Goal: Task Accomplishment & Management: Use online tool/utility

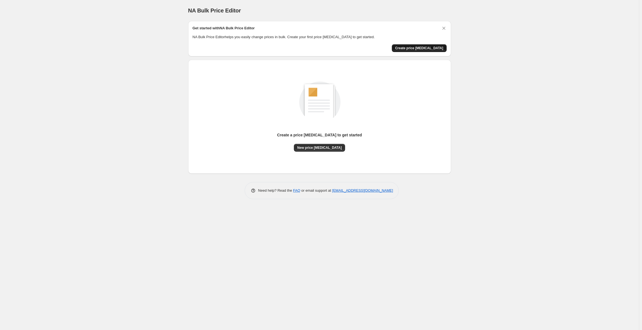
click at [414, 49] on span "Create price change job" at bounding box center [419, 48] width 48 height 4
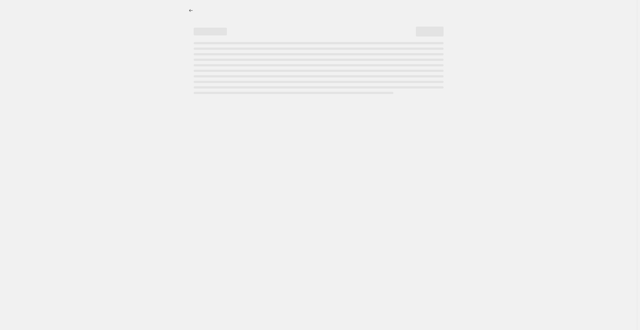
select select "percentage"
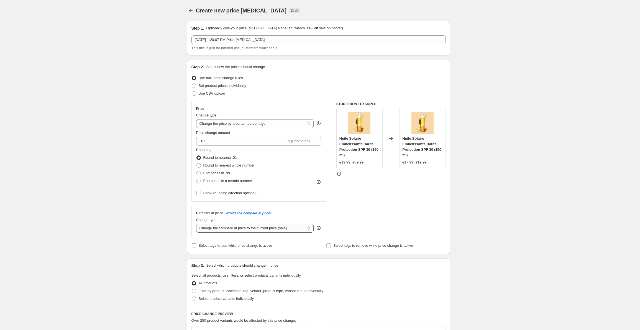
click at [280, 230] on select "Change the compare at price to the current price (sale) Change the compare at p…" at bounding box center [255, 228] width 118 height 9
click at [280, 229] on select "Change the compare at price to the current price (sale) Change the compare at p…" at bounding box center [255, 228] width 118 height 9
click at [257, 123] on select "Change the price to a certain amount Change the price by a certain amount Chang…" at bounding box center [255, 123] width 118 height 9
click at [143, 135] on div "Create new price change job. This page is ready Create new price change job Dra…" at bounding box center [318, 277] width 637 height 555
click at [209, 140] on input "-10" at bounding box center [240, 141] width 89 height 9
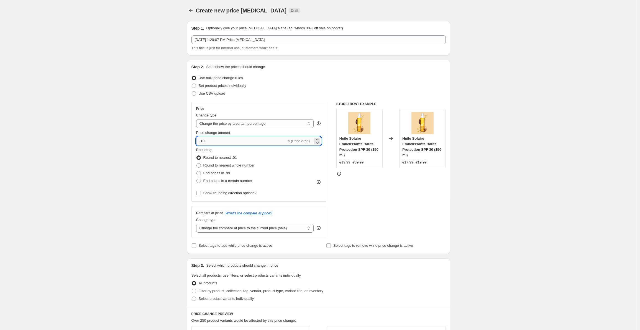
type input "-1"
type input "-50"
click at [170, 145] on div "Create new price change job. This page is ready Create new price change job Dra…" at bounding box center [318, 277] width 637 height 555
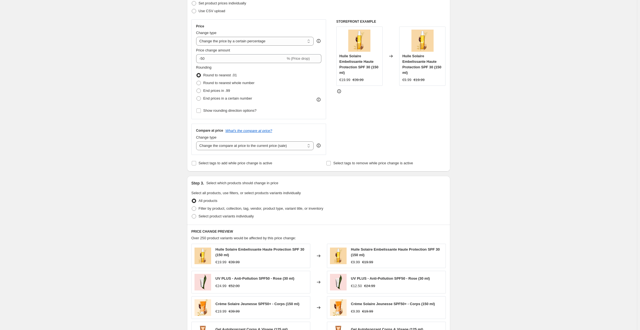
scroll to position [83, 0]
click at [201, 210] on span "Filter by product, collection, tag, vendor, product type, variant title, or inv…" at bounding box center [261, 208] width 125 height 4
click at [192, 206] on input "Filter by product, collection, tag, vendor, product type, variant title, or inv…" at bounding box center [192, 206] width 0 height 0
radio input "true"
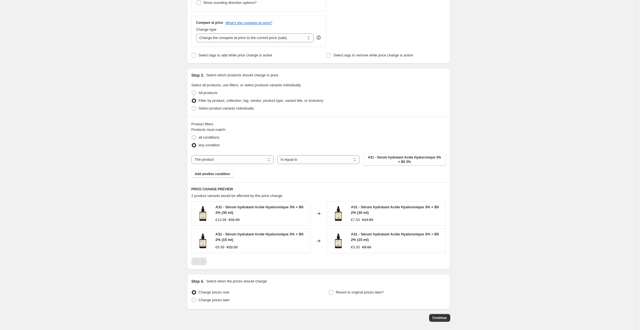
scroll to position [194, 0]
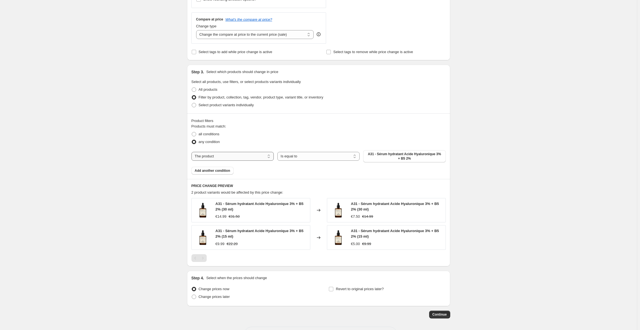
click at [254, 159] on select "The product The product's collection The product's tag The product's vendor The…" at bounding box center [232, 156] width 82 height 9
select select "collection"
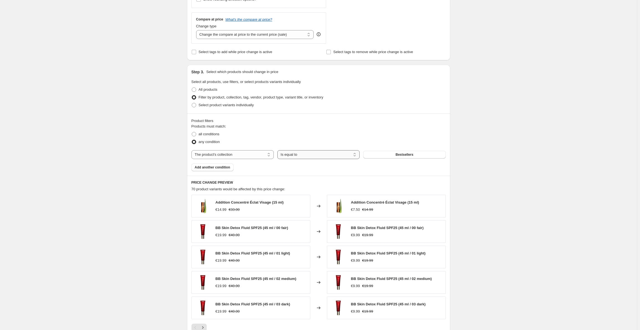
click at [304, 153] on select "Is equal to Is not equal to" at bounding box center [318, 154] width 82 height 9
click at [333, 155] on select "Is equal to Is not equal to" at bounding box center [318, 154] width 82 height 9
drag, startPoint x: 333, startPoint y: 155, endPoint x: 341, endPoint y: 154, distance: 8.6
click at [333, 155] on select "Is equal to Is not equal to" at bounding box center [318, 154] width 82 height 9
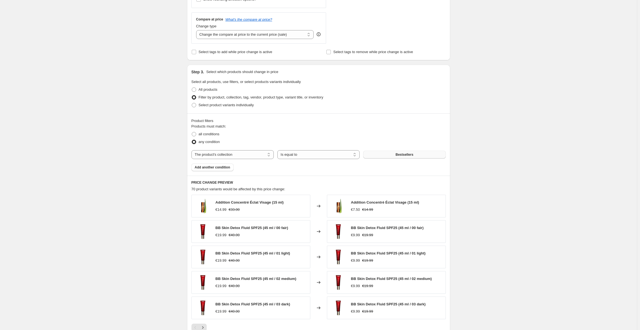
click at [374, 153] on button "Bestsellers" at bounding box center [404, 155] width 82 height 8
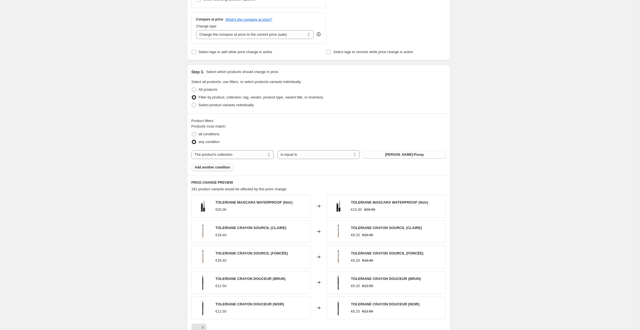
click at [223, 168] on span "Add another condition" at bounding box center [212, 167] width 35 height 4
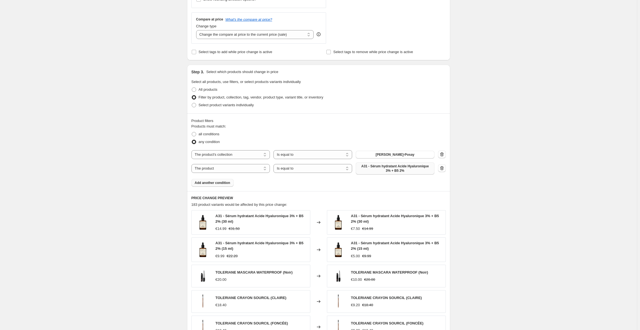
click at [400, 170] on span "A31 - Sérum hydratant Acide Hyaluronique 3% + B5 2%" at bounding box center [395, 168] width 72 height 9
click at [233, 168] on select "The product The product's collection The product's tag The product's vendor The…" at bounding box center [230, 168] width 79 height 9
select select "collection"
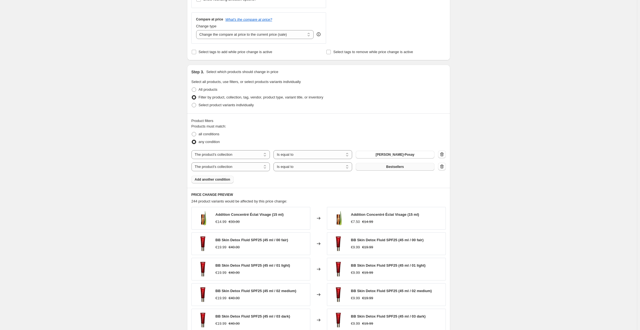
click at [397, 168] on span "Bestsellers" at bounding box center [395, 167] width 18 height 4
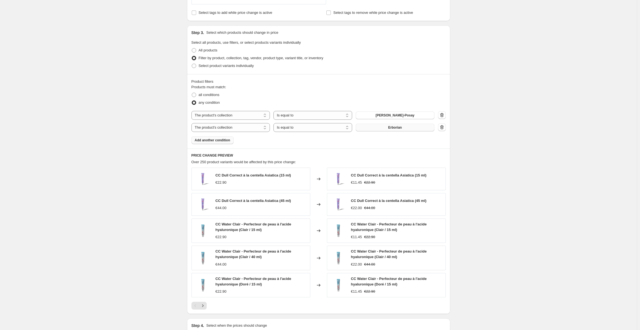
scroll to position [302, 0]
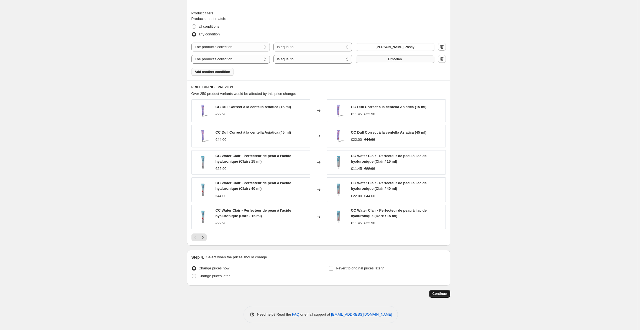
click at [445, 294] on span "Continue" at bounding box center [439, 294] width 14 height 4
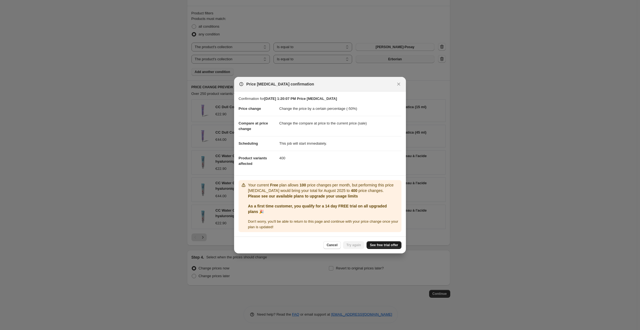
click at [379, 245] on span "See free trial offer" at bounding box center [384, 245] width 28 height 4
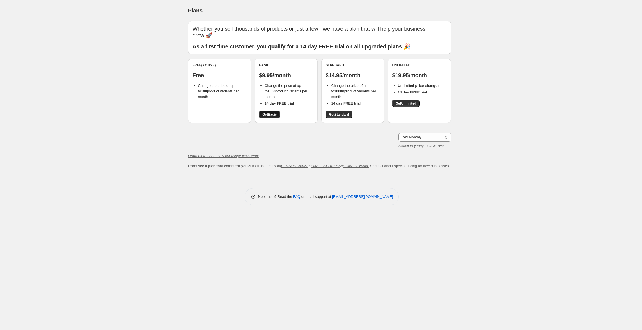
click at [270, 116] on span "Get Basic" at bounding box center [270, 114] width 14 height 4
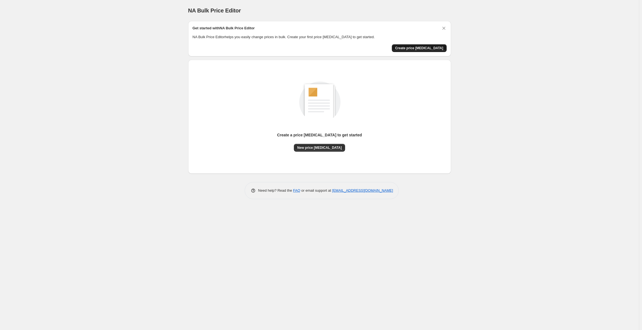
click at [416, 46] on span "Create price change job" at bounding box center [419, 48] width 48 height 4
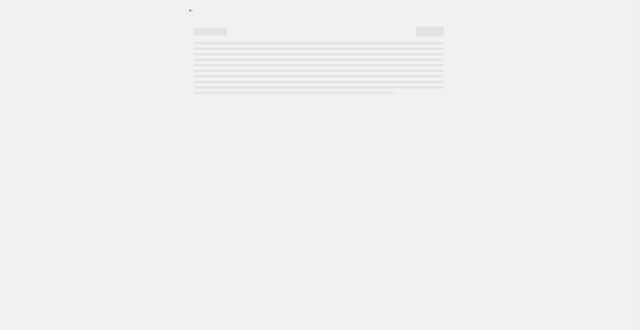
select select "percentage"
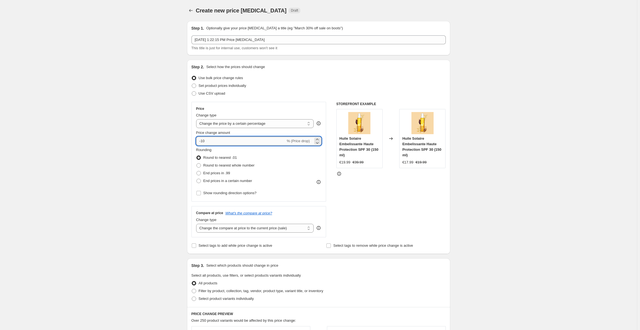
click at [231, 140] on input "-10" at bounding box center [240, 141] width 89 height 9
type input "-1"
type input "-50"
click at [228, 124] on select "Change the price to a certain amount Change the price by a certain amount Chang…" at bounding box center [255, 123] width 118 height 9
select select "ecap"
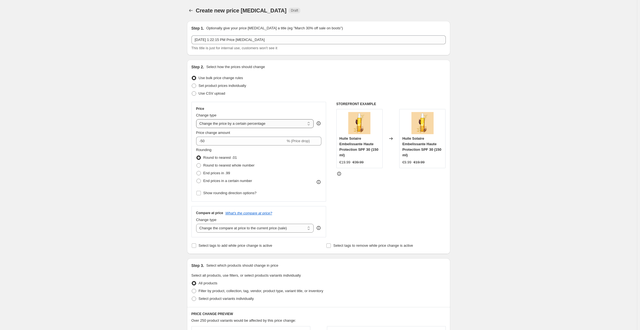
click at [197, 119] on select "Change the price to a certain amount Change the price by a certain amount Chang…" at bounding box center [255, 123] width 118 height 9
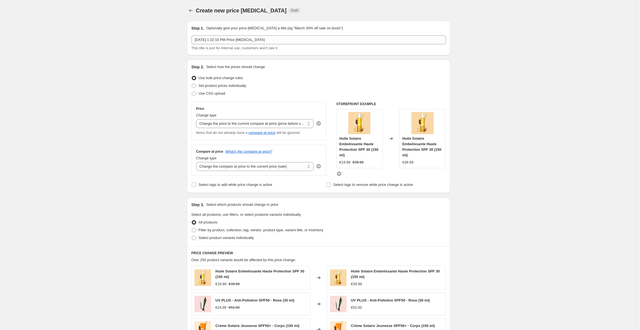
click at [500, 132] on div "Create new price change job. This page is ready Create new price change job Dra…" at bounding box center [318, 247] width 637 height 495
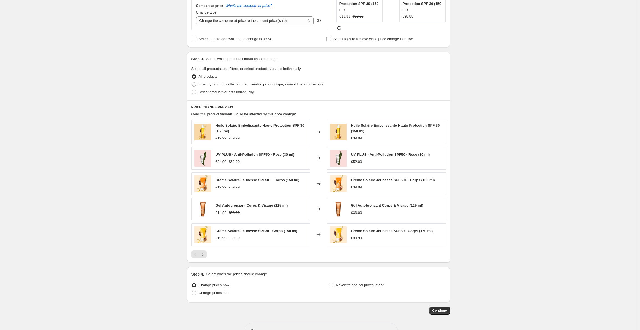
scroll to position [163, 0]
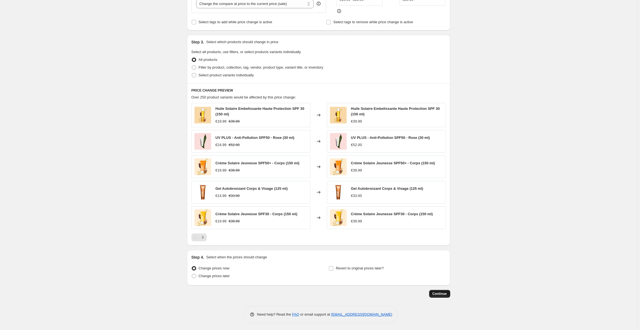
click at [437, 294] on span "Continue" at bounding box center [439, 294] width 14 height 4
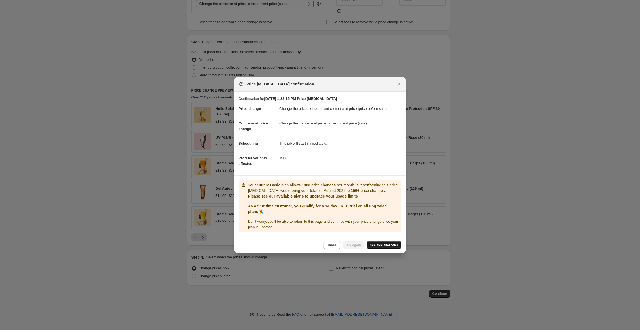
click at [382, 245] on span "See free trial offer" at bounding box center [384, 245] width 28 height 4
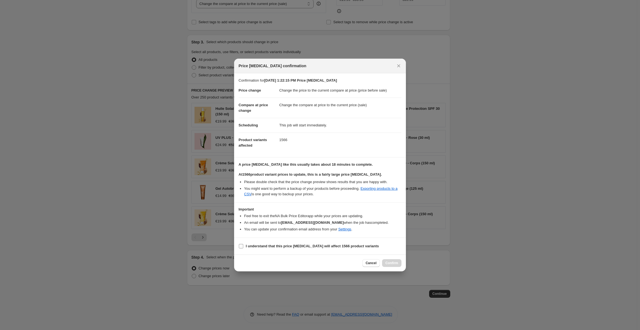
click at [252, 247] on b "I understand that this price change job will affect 1566 product variants" at bounding box center [312, 246] width 133 height 4
click at [243, 247] on input "I understand that this price change job will affect 1566 product variants" at bounding box center [241, 246] width 4 height 4
checkbox input "true"
click at [389, 262] on span "Confirm" at bounding box center [391, 263] width 13 height 4
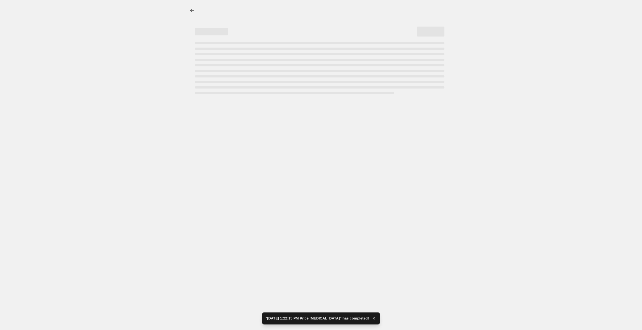
select select "ecap"
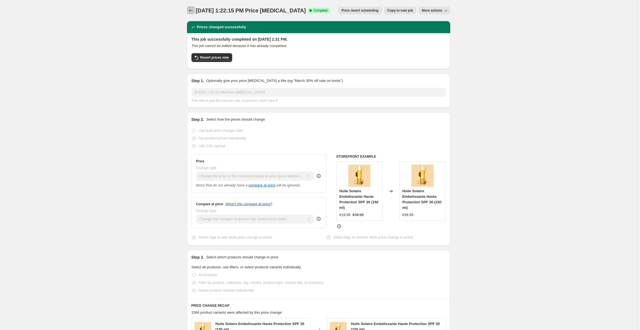
click at [190, 10] on icon "Price change jobs" at bounding box center [191, 11] width 6 height 6
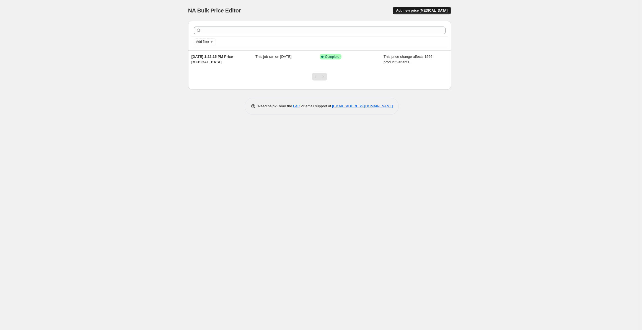
click at [415, 9] on span "Add new price change job" at bounding box center [422, 10] width 52 height 4
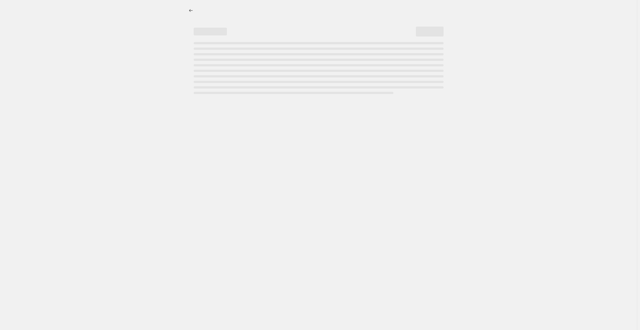
select select "percentage"
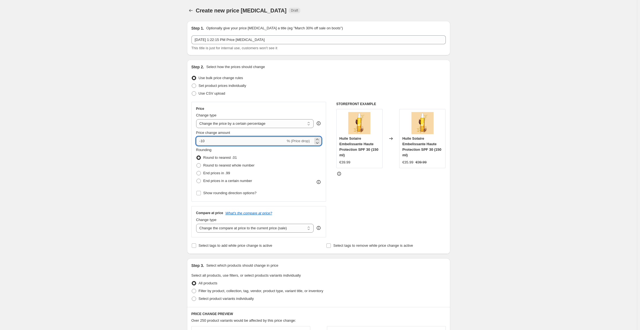
click at [217, 139] on input "-10" at bounding box center [240, 141] width 89 height 9
type input "-1"
type input "-50"
click at [130, 117] on div "Create new price change job. This page is ready Create new price change job Dra…" at bounding box center [318, 277] width 637 height 555
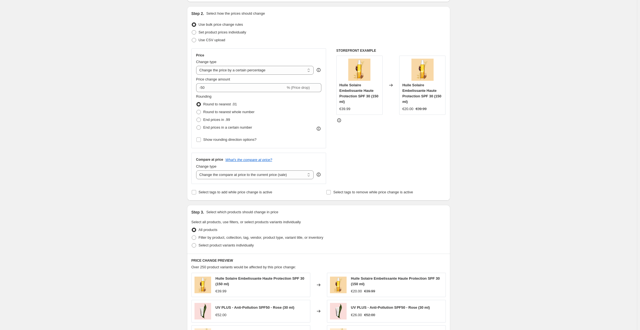
scroll to position [55, 0]
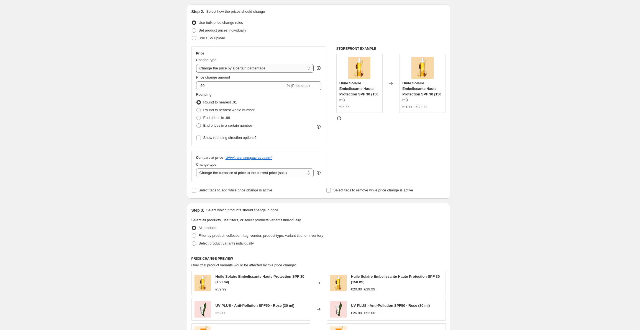
click at [286, 70] on select "Change the price to a certain amount Change the price by a certain amount Chang…" at bounding box center [255, 68] width 118 height 9
click at [199, 110] on span at bounding box center [198, 110] width 4 height 4
click at [197, 108] on input "Round to nearest whole number" at bounding box center [196, 108] width 0 height 0
radio input "true"
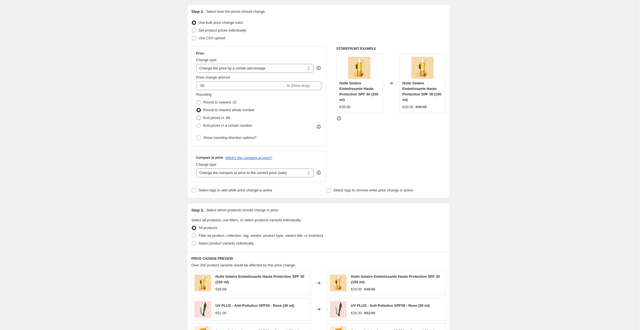
click at [200, 118] on span at bounding box center [198, 118] width 4 height 4
click at [197, 116] on input "End prices in .99" at bounding box center [196, 116] width 0 height 0
radio input "true"
click at [200, 110] on span at bounding box center [198, 110] width 4 height 4
click at [197, 108] on input "Round to nearest whole number" at bounding box center [196, 108] width 0 height 0
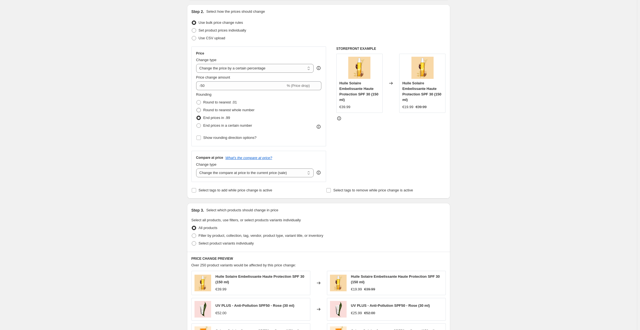
radio input "true"
click at [201, 119] on span at bounding box center [198, 118] width 4 height 4
click at [197, 116] on input "End prices in .99" at bounding box center [196, 116] width 0 height 0
radio input "true"
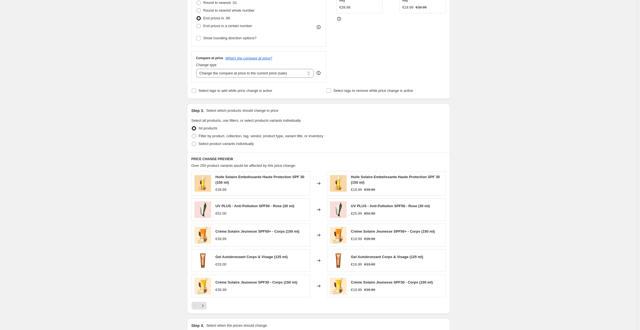
scroll to position [138, 0]
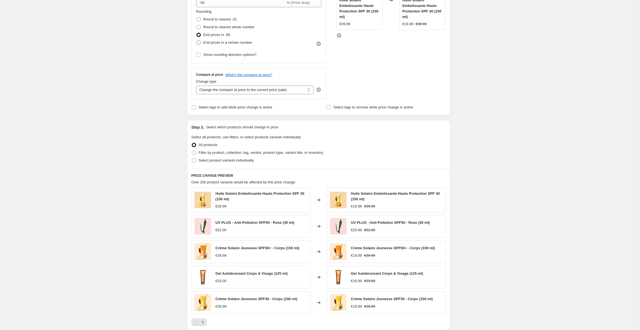
click at [199, 43] on span at bounding box center [198, 42] width 4 height 4
click at [197, 41] on input "End prices in a certain number" at bounding box center [196, 40] width 0 height 0
radio input "true"
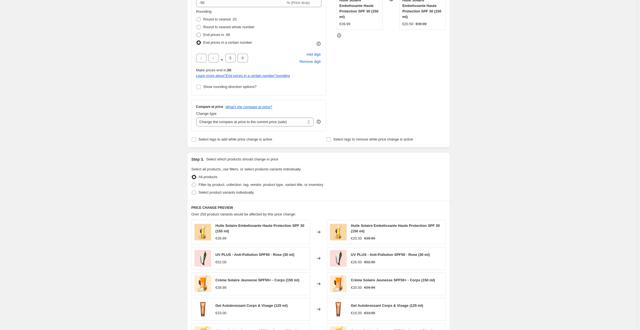
click at [201, 37] on span at bounding box center [198, 35] width 4 height 4
click at [197, 33] on input "End prices in .99" at bounding box center [196, 33] width 0 height 0
radio input "true"
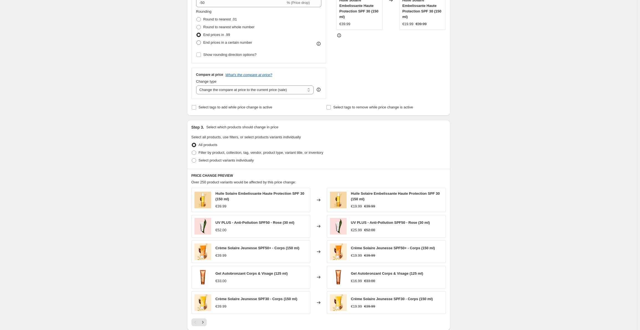
click at [200, 43] on span at bounding box center [198, 42] width 4 height 4
click at [197, 41] on input "End prices in a certain number" at bounding box center [196, 40] width 0 height 0
radio input "true"
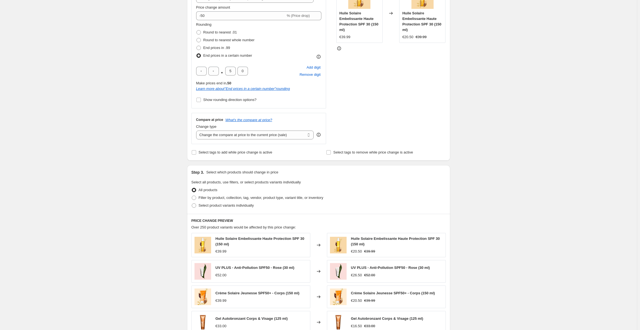
scroll to position [111, 0]
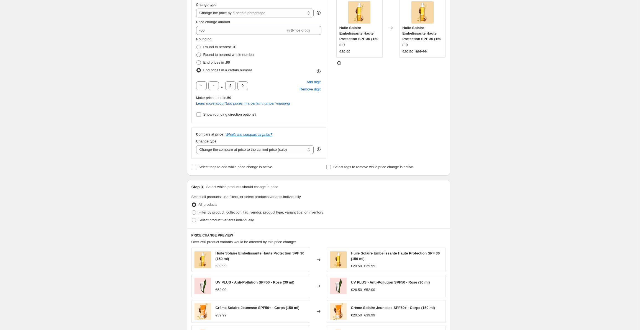
click at [199, 54] on span at bounding box center [198, 55] width 4 height 4
click at [197, 53] on input "Round to nearest whole number" at bounding box center [196, 53] width 0 height 0
radio input "true"
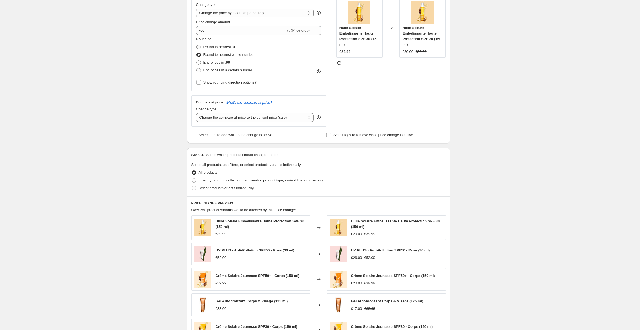
click at [201, 46] on span at bounding box center [198, 47] width 4 height 4
click at [197, 45] on input "Round to nearest .01" at bounding box center [196, 45] width 0 height 0
radio input "true"
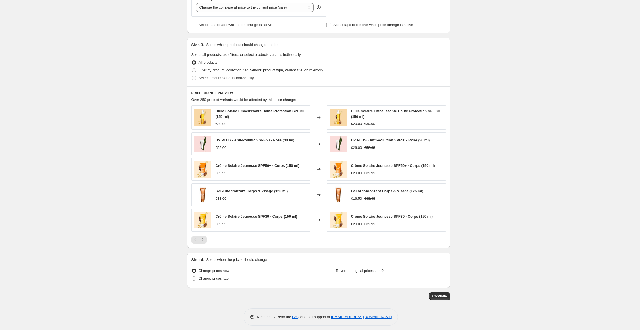
scroll to position [222, 0]
click at [441, 298] on button "Continue" at bounding box center [439, 296] width 21 height 8
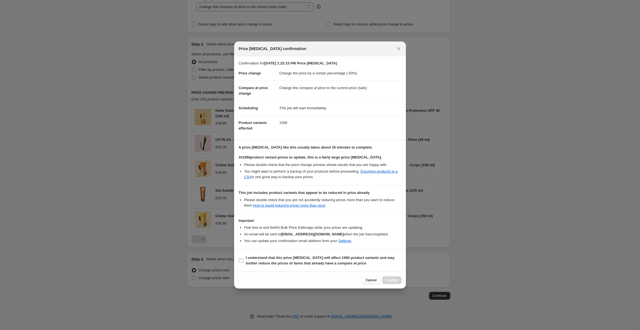
click at [239, 262] on input "I understand that this price change job will affect 1566 product variants and m…" at bounding box center [241, 261] width 4 height 4
checkbox input "true"
click at [390, 281] on span "Confirm" at bounding box center [391, 280] width 13 height 4
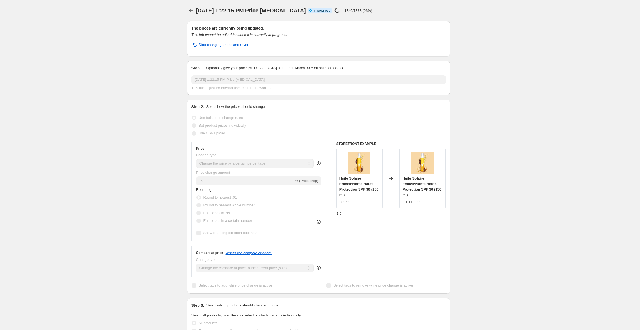
select select "percentage"
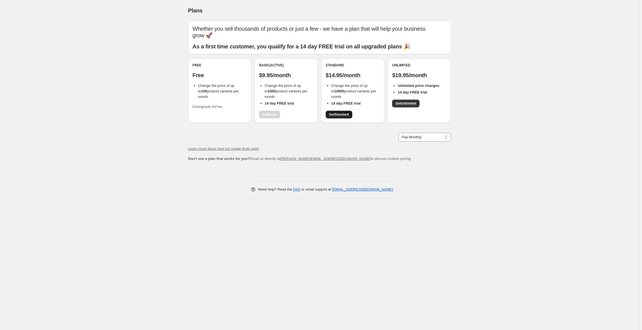
click at [341, 113] on span "Get Standard" at bounding box center [339, 114] width 20 height 4
